Goal: Check status: Check status

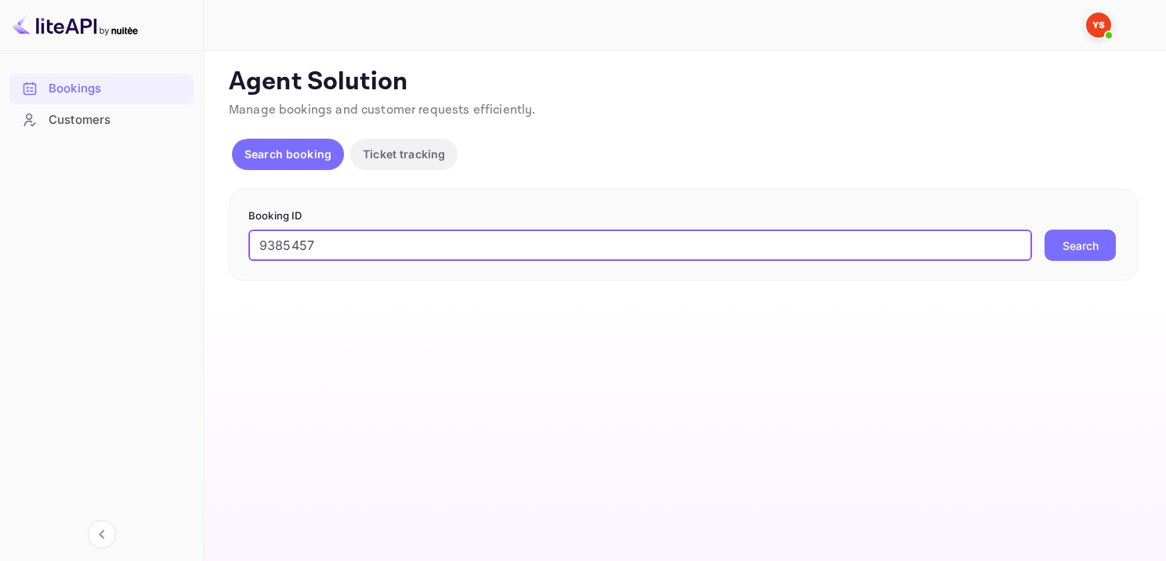
type input "9385457"
click at [1076, 261] on div "Booking ID 9385457 ​ Search" at bounding box center [683, 235] width 909 height 92
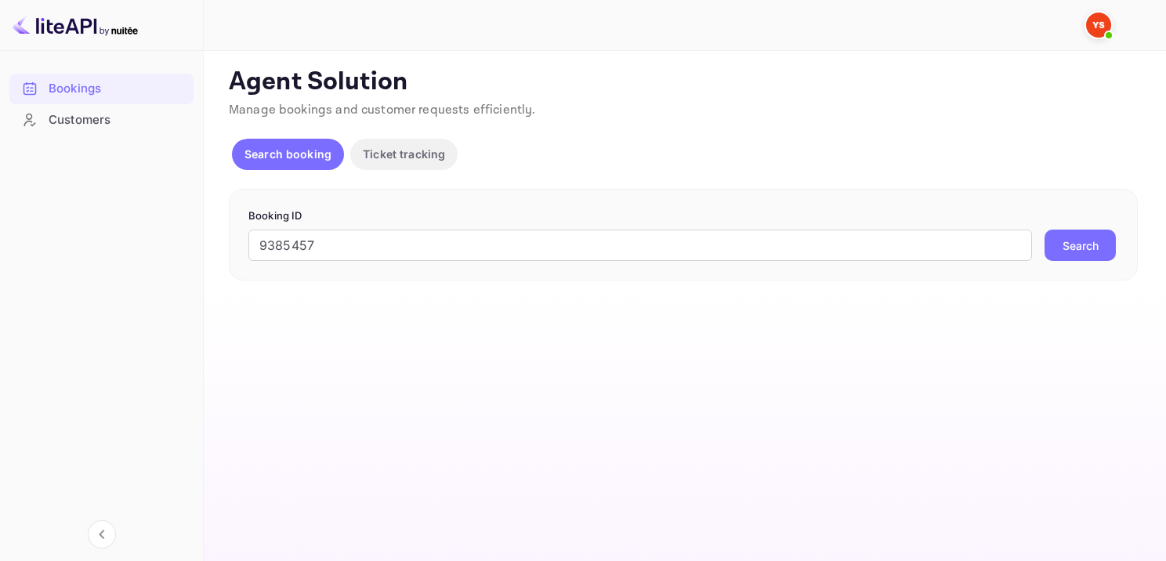
click at [1085, 256] on button "Search" at bounding box center [1079, 245] width 71 height 31
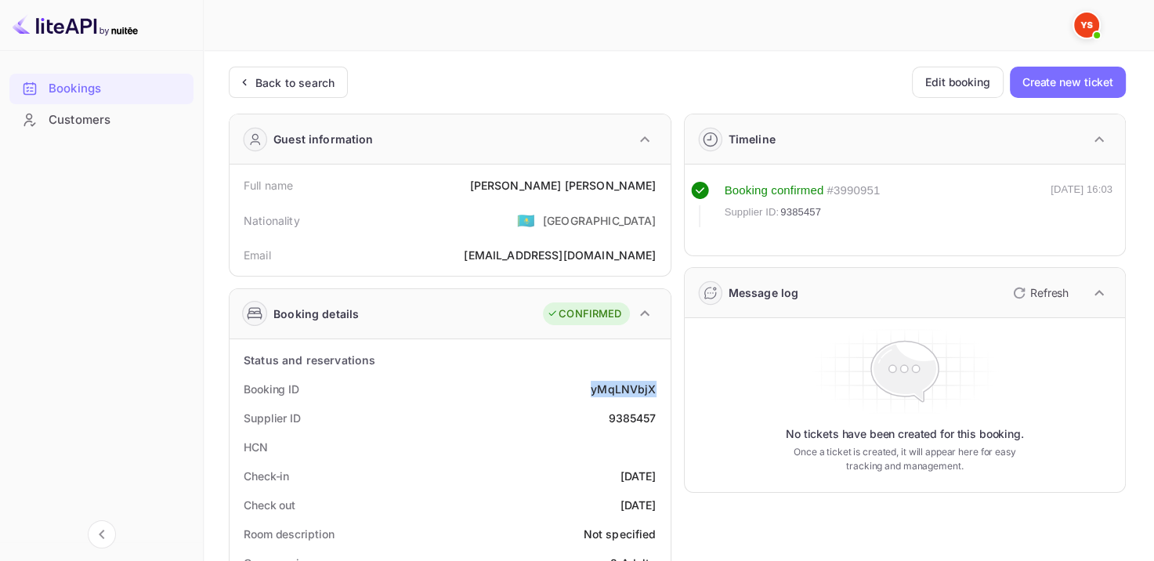
drag, startPoint x: 575, startPoint y: 386, endPoint x: 663, endPoint y: 392, distance: 87.9
click at [663, 392] on div "Booking ID yMqLNVbjX" at bounding box center [450, 388] width 429 height 29
copy div "yMqLNVbjX"
drag, startPoint x: 559, startPoint y: 191, endPoint x: 661, endPoint y: 187, distance: 101.9
click at [661, 187] on div "Full name [PERSON_NAME]" at bounding box center [450, 185] width 429 height 29
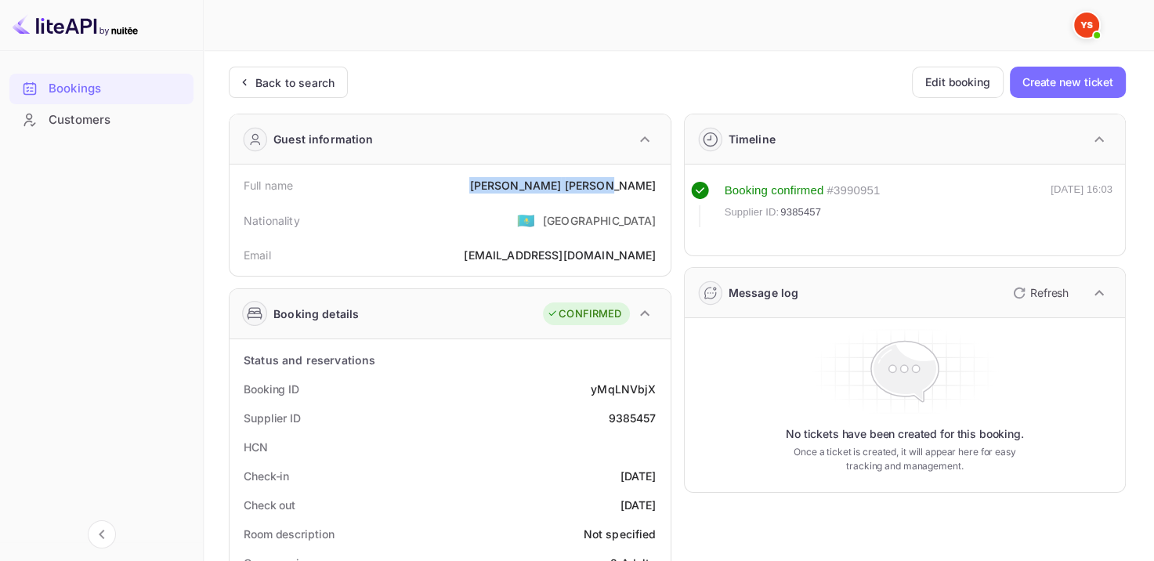
copy div "[PERSON_NAME]"
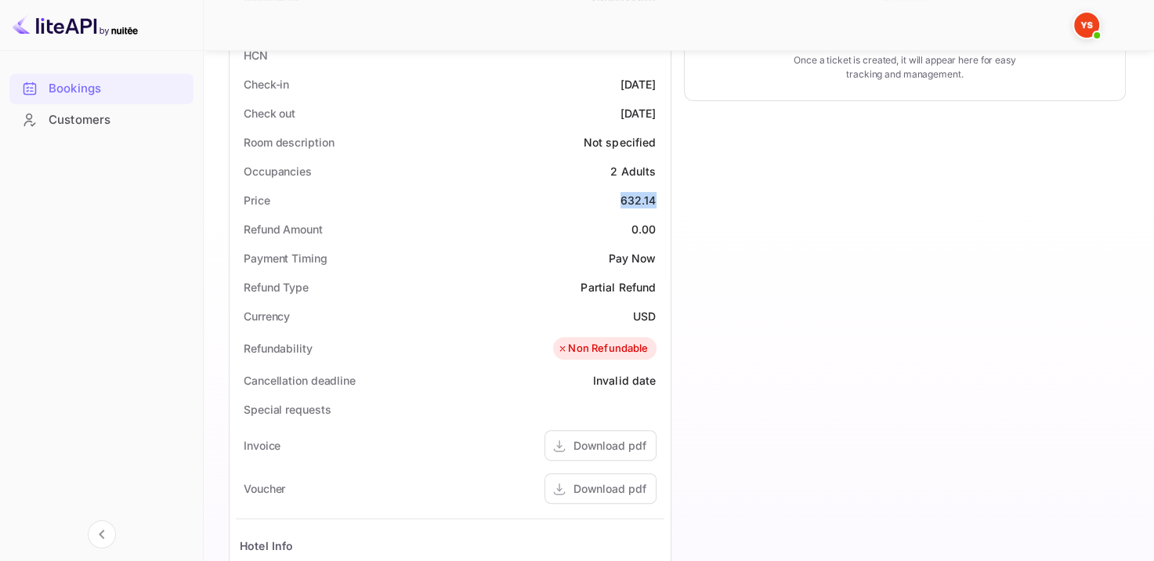
drag, startPoint x: 617, startPoint y: 194, endPoint x: 657, endPoint y: 190, distance: 40.2
click at [657, 190] on div "Price 632.14" at bounding box center [450, 200] width 429 height 29
copy div "632.14"
